Goal: Information Seeking & Learning: Learn about a topic

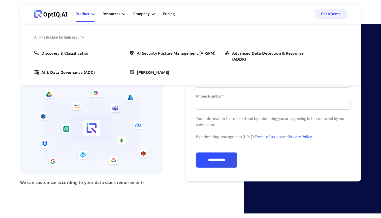
click at [162, 191] on div "We can customize according to your data stack requirements" at bounding box center [91, 137] width 143 height 111
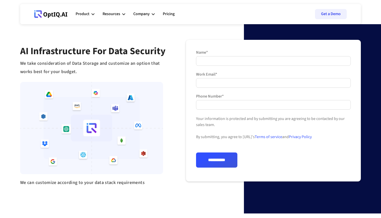
drag, startPoint x: 162, startPoint y: 191, endPoint x: 157, endPoint y: 218, distance: 27.2
click at [162, 191] on div "We can customize according to your data stack requirements" at bounding box center [91, 137] width 143 height 111
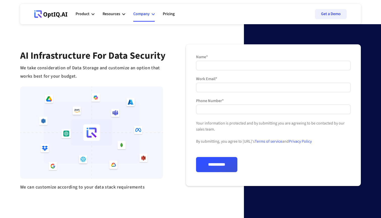
click at [149, 14] on div "Company" at bounding box center [141, 14] width 16 height 7
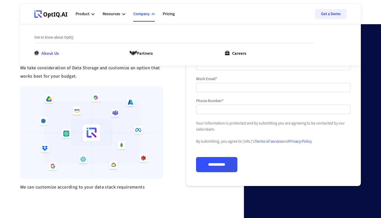
click at [59, 54] on div "About Us" at bounding box center [49, 53] width 17 height 6
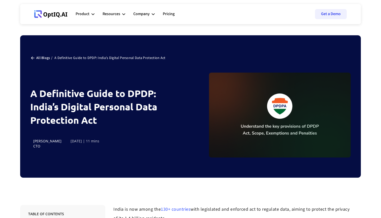
scroll to position [2511, 0]
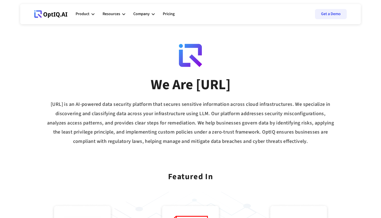
drag, startPoint x: 47, startPoint y: 104, endPoint x: 381, endPoint y: 141, distance: 336.5
click at [381, 141] on div "We Are OptIQ.AI OptIQ.AI is an AI-powered data security platform that secures s…" at bounding box center [190, 80] width 381 height 160
copy div "OptIQ.AI is an AI-powered data security platform that secures sensitive informa…"
